Goal: Communication & Community: Answer question/provide support

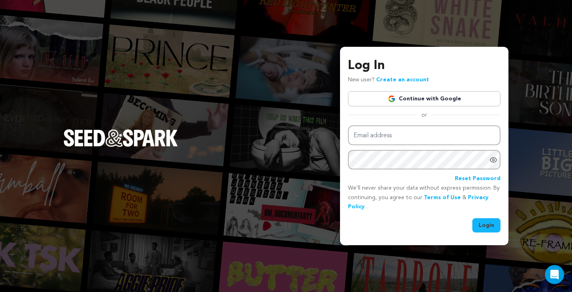
click at [395, 95] on img at bounding box center [391, 99] width 8 height 8
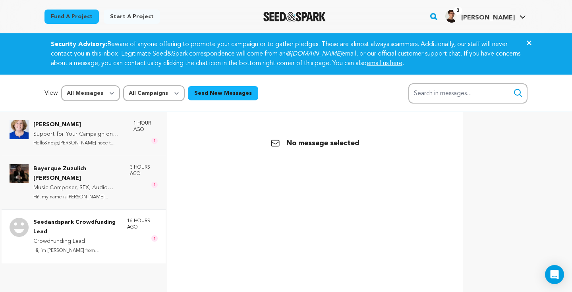
click at [99, 237] on p "CrowdFunding Lead" at bounding box center [76, 242] width 86 height 10
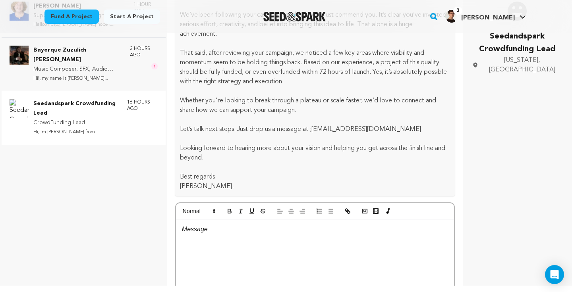
scroll to position [100, 0]
click at [258, 238] on div at bounding box center [315, 278] width 278 height 119
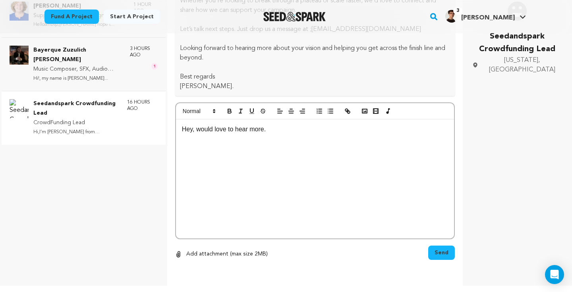
scroll to position [199, 0]
click at [439, 258] on button "Send" at bounding box center [441, 253] width 27 height 14
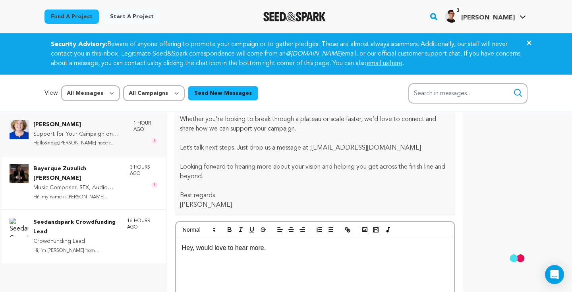
scroll to position [0, 0]
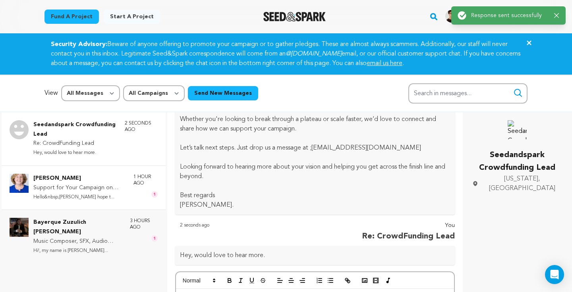
click at [104, 187] on p "Support for Your Campaign on Seed&Spark" at bounding box center [79, 188] width 92 height 10
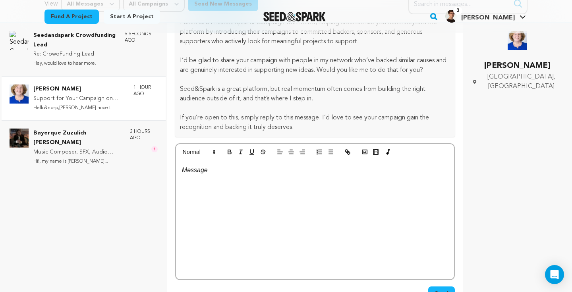
scroll to position [123, 0]
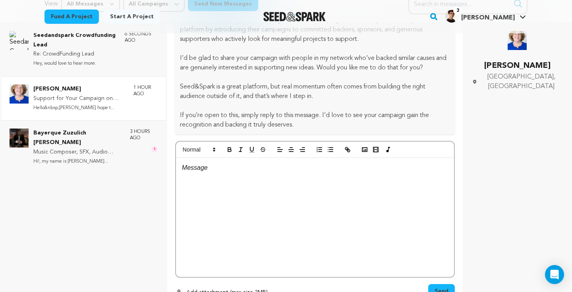
click at [227, 208] on div at bounding box center [315, 217] width 278 height 119
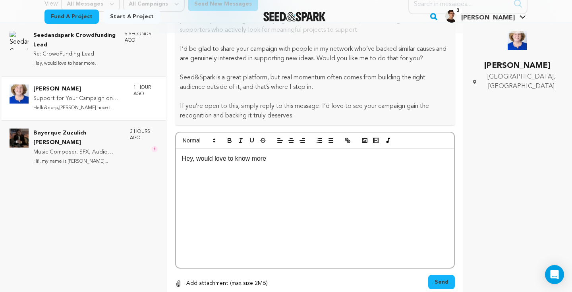
scroll to position [133, 0]
click at [442, 283] on span "Send" at bounding box center [441, 282] width 14 height 8
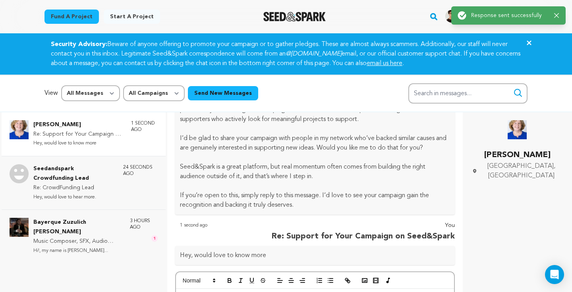
scroll to position [0, 0]
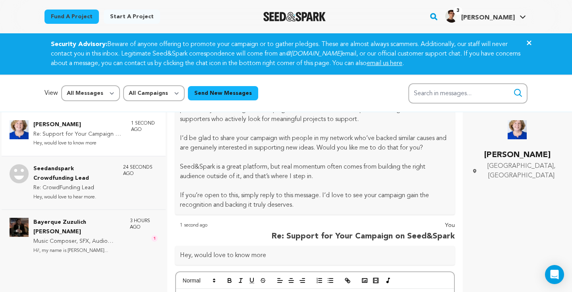
click at [555, 17] on icon "button" at bounding box center [553, 15] width 5 height 5
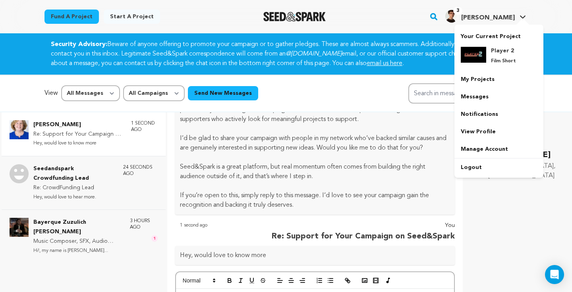
click at [505, 9] on link "3 [PERSON_NAME] [PERSON_NAME]" at bounding box center [485, 15] width 84 height 14
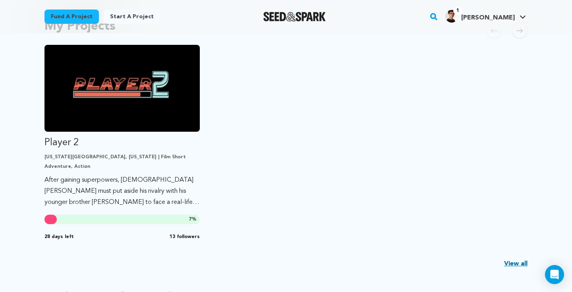
scroll to position [193, 0]
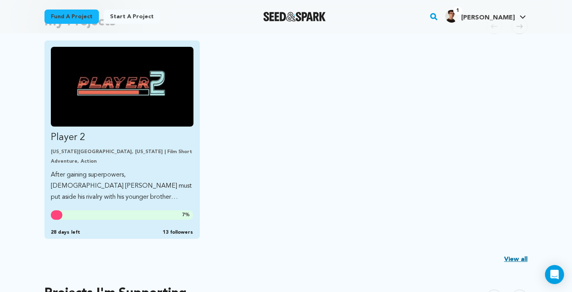
click at [127, 91] on img "Fund Player 2" at bounding box center [122, 87] width 143 height 80
